Goal: Download file/media

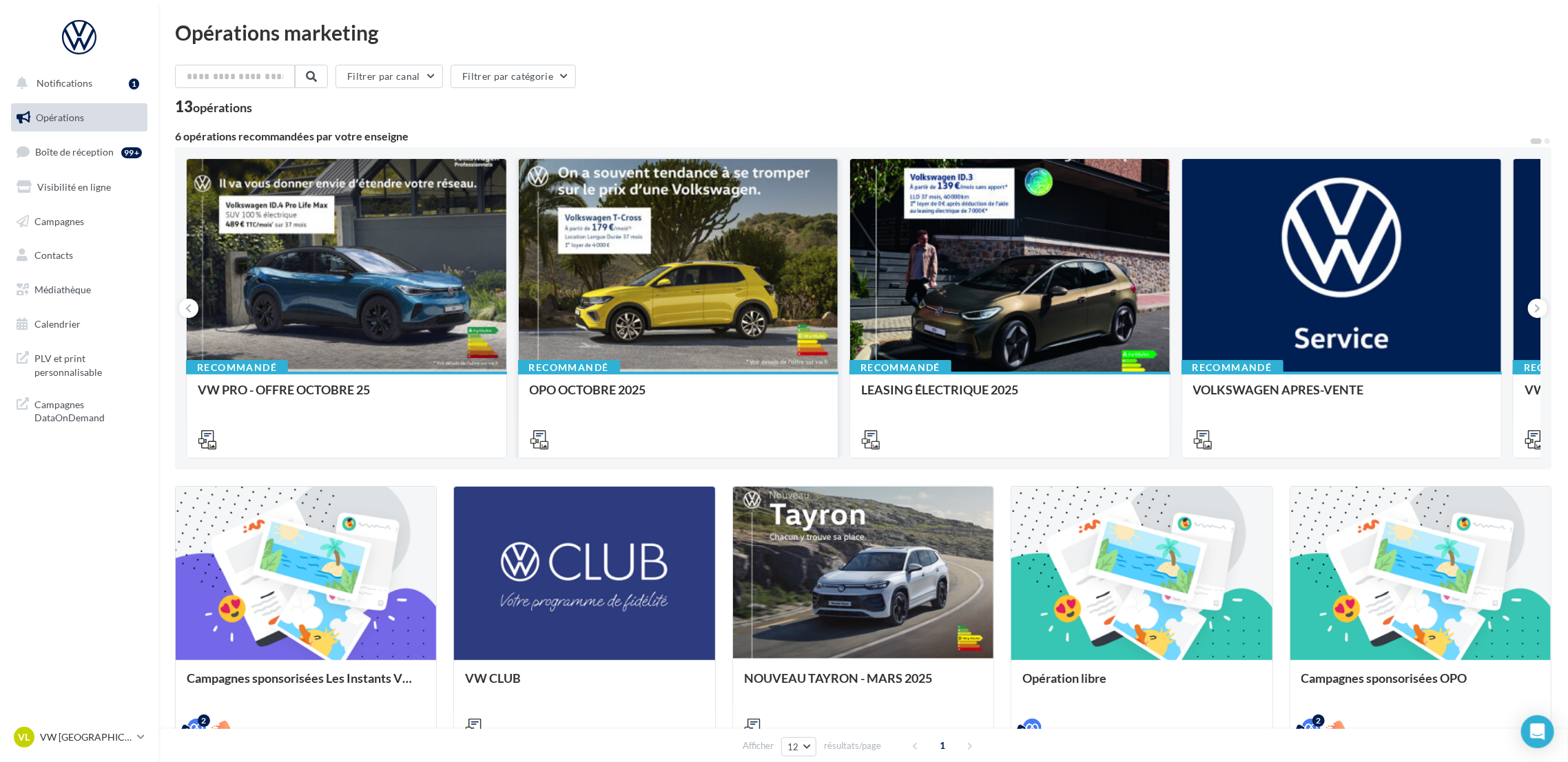
click at [540, 439] on icon at bounding box center [540, 440] width 19 height 19
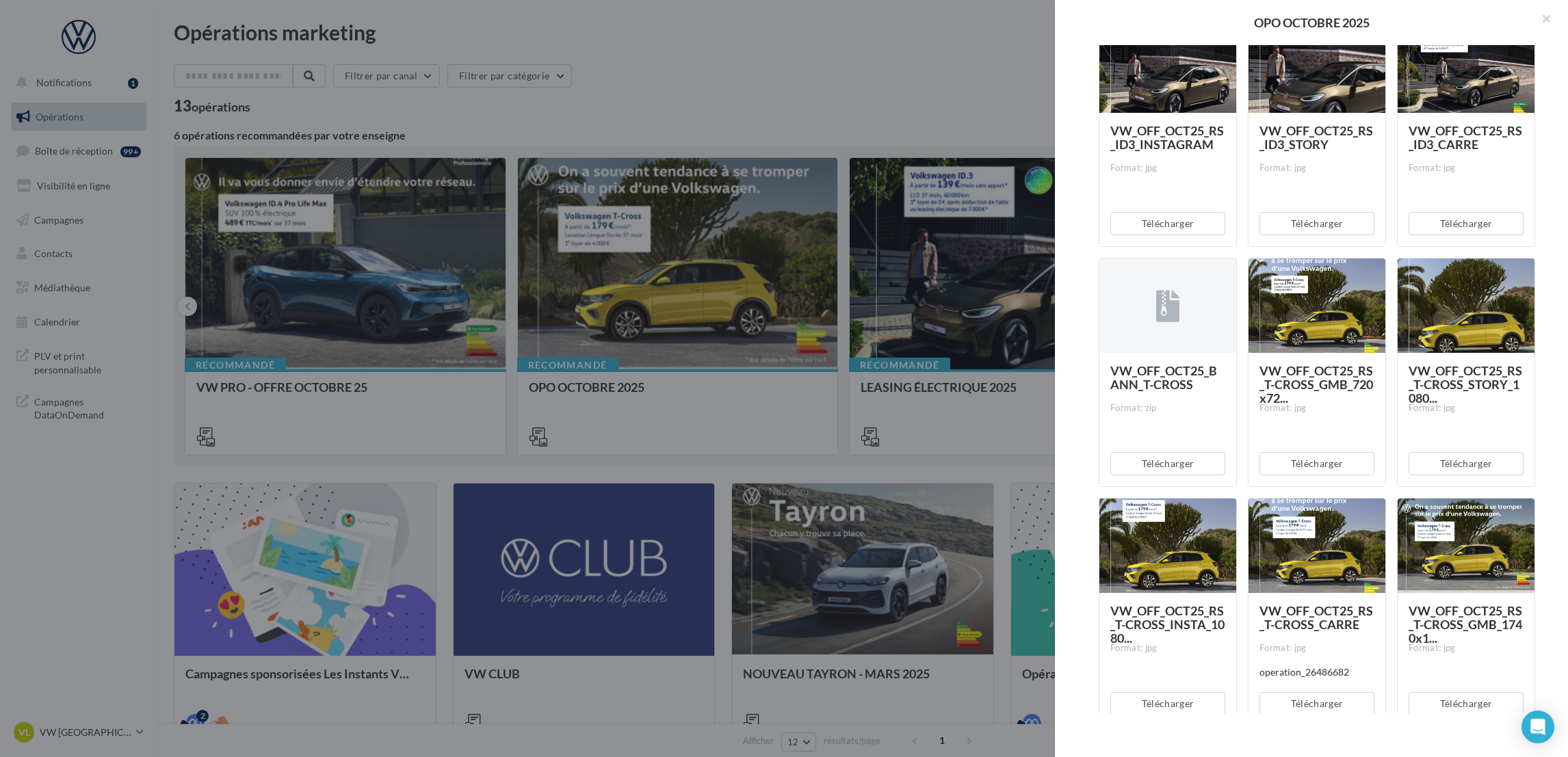
scroll to position [615, 0]
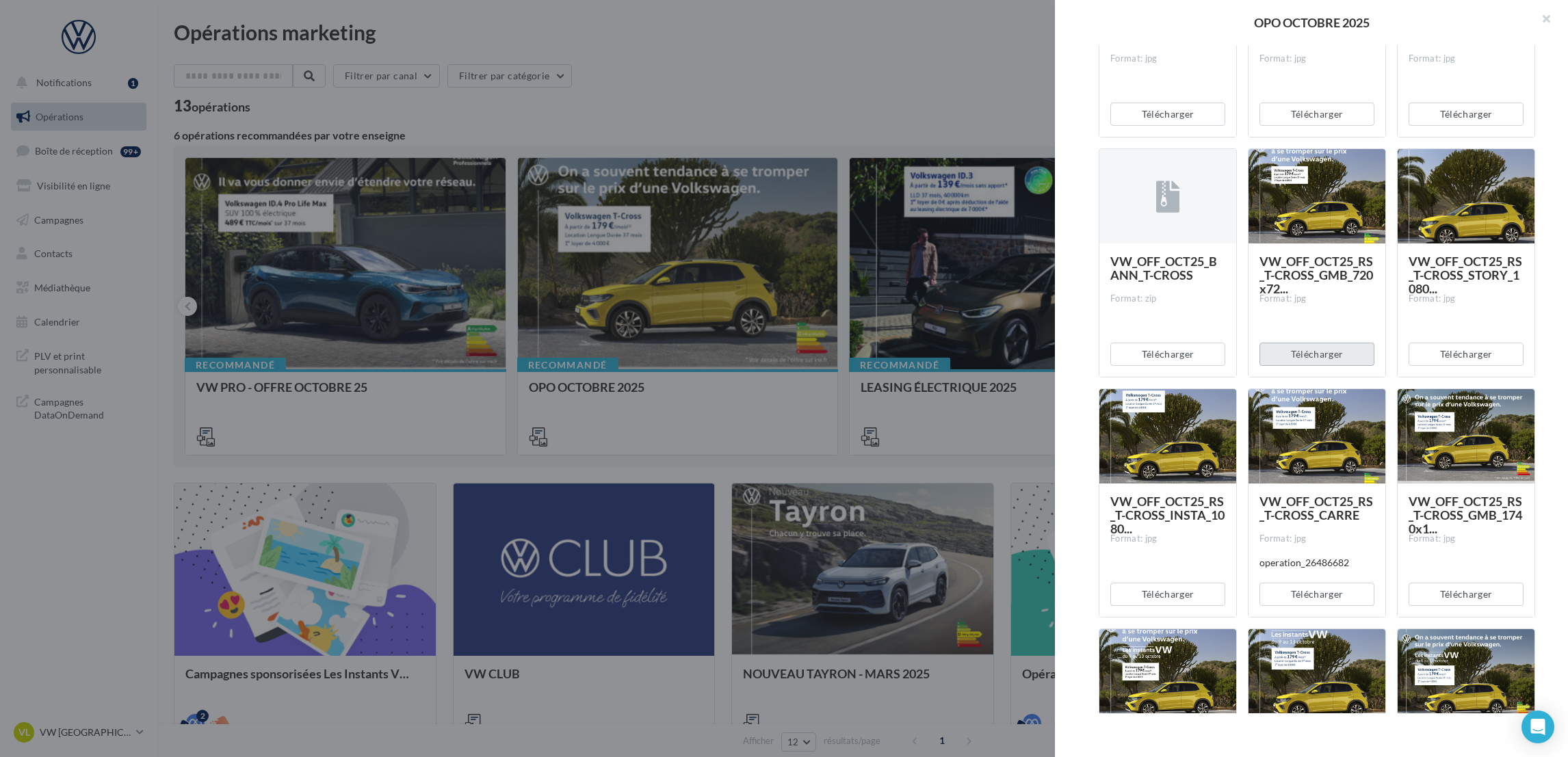
click at [1332, 344] on button "Télécharger" at bounding box center [1317, 354] width 115 height 23
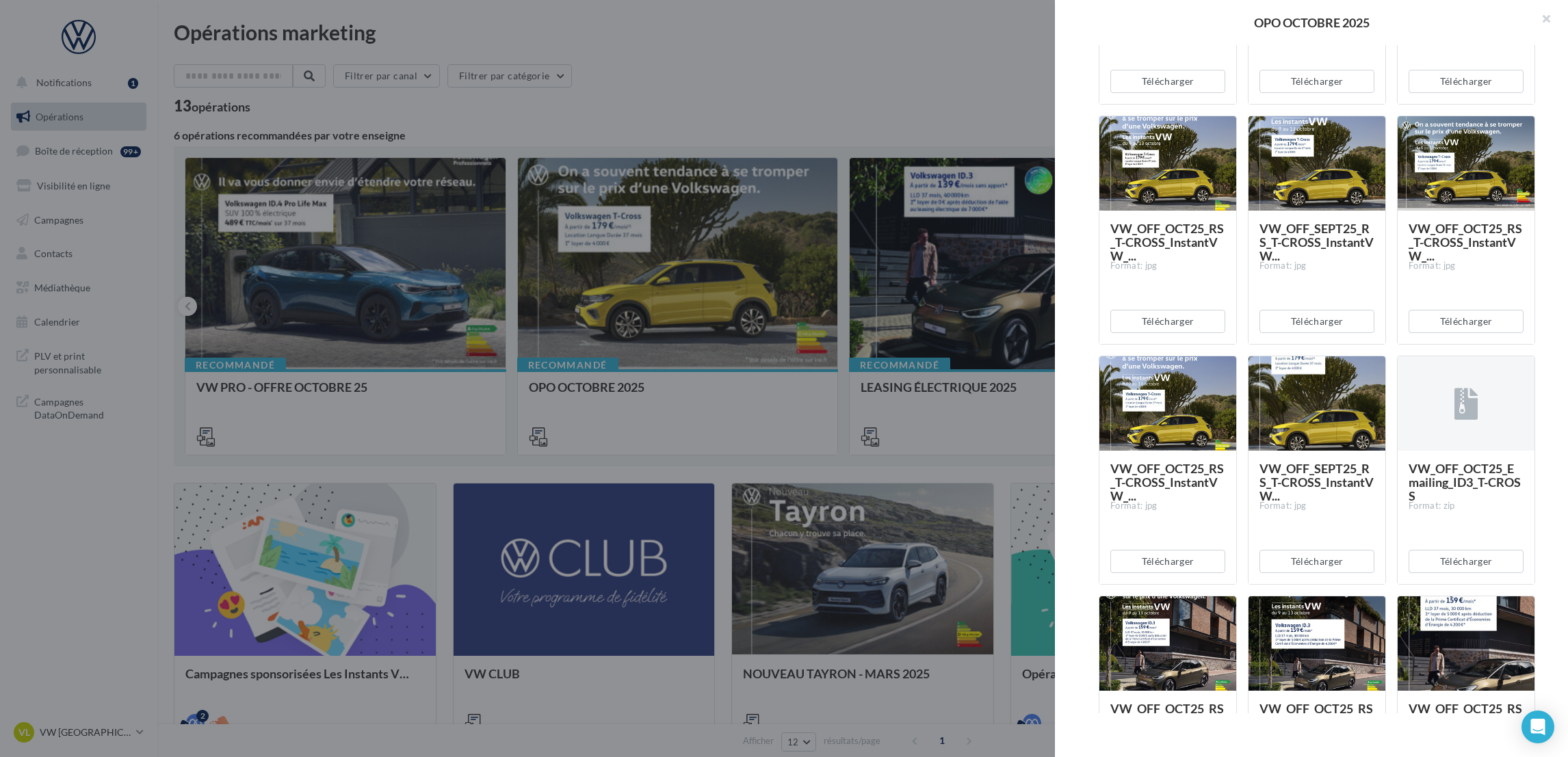
scroll to position [1436, 0]
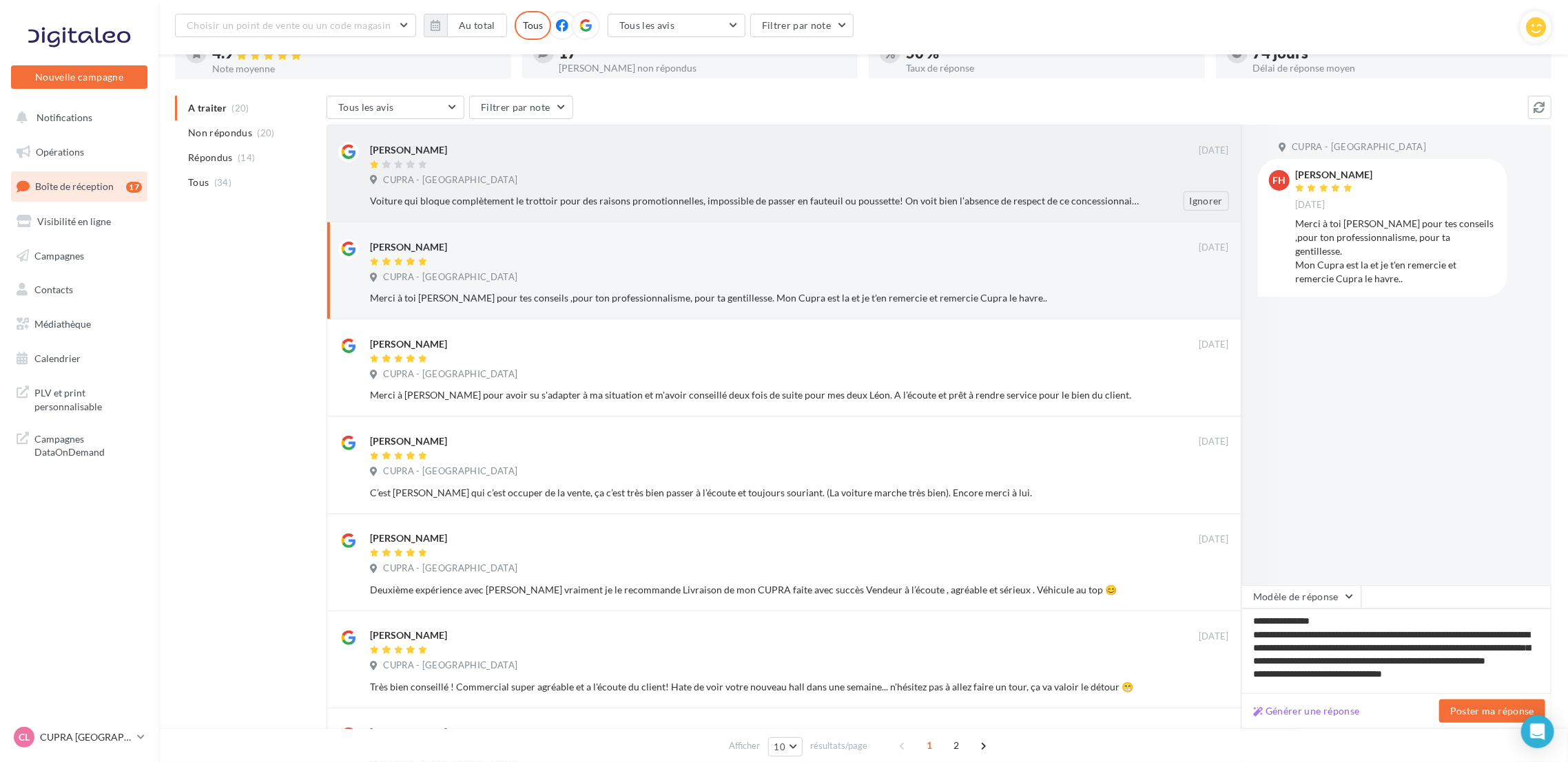
scroll to position [1, 0]
